Goal: Navigation & Orientation: Find specific page/section

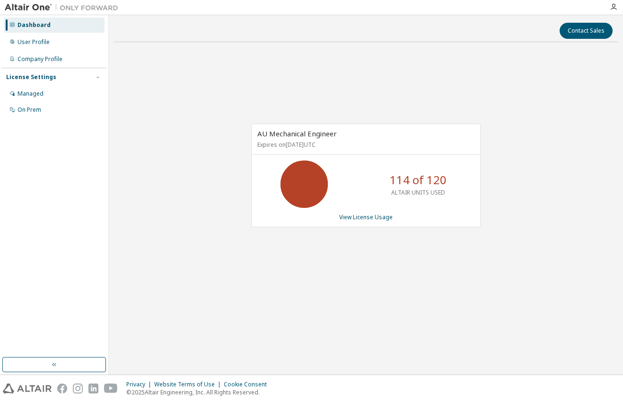
click at [16, 307] on div "Dashboard User Profile Company Profile License Settings Managed On Prem" at bounding box center [54, 186] width 106 height 339
